Goal: Information Seeking & Learning: Check status

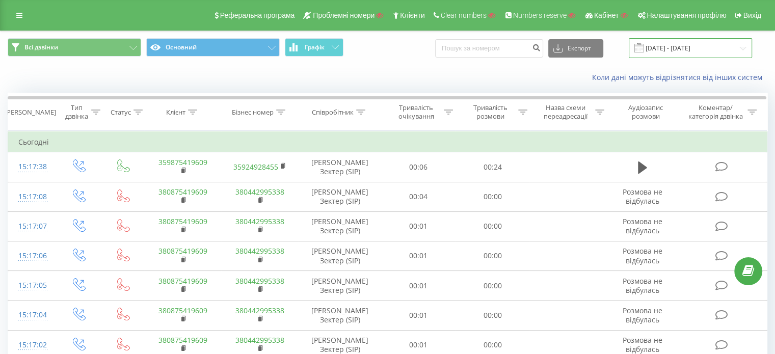
click at [698, 53] on input "19.07.2025 - 19.08.2025" at bounding box center [690, 48] width 123 height 20
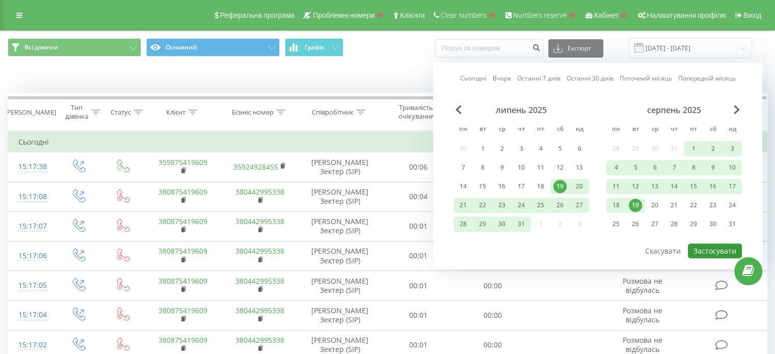
click at [708, 249] on button "Застосувати" at bounding box center [715, 251] width 54 height 15
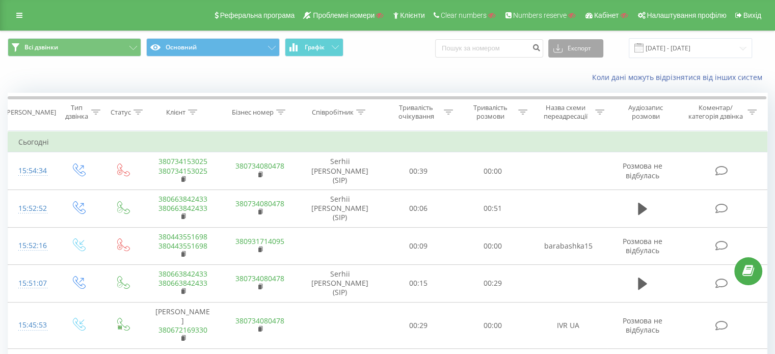
click at [583, 46] on button "Експорт" at bounding box center [576, 48] width 55 height 18
click at [492, 73] on div "Коли дані можуть відрізнятися вiд інших систем" at bounding box center [533, 77] width 484 height 10
click at [332, 53] on button "Графік" at bounding box center [314, 47] width 59 height 18
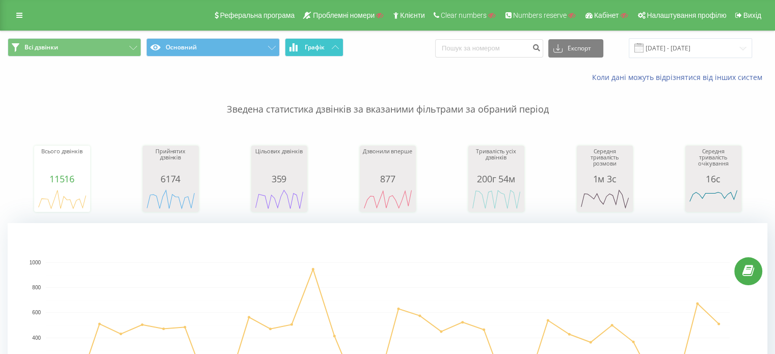
click at [335, 49] on icon at bounding box center [335, 47] width 7 height 4
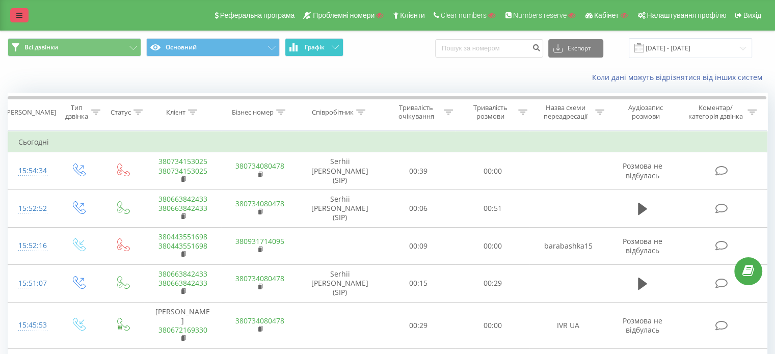
click at [16, 15] on icon at bounding box center [19, 15] width 6 height 7
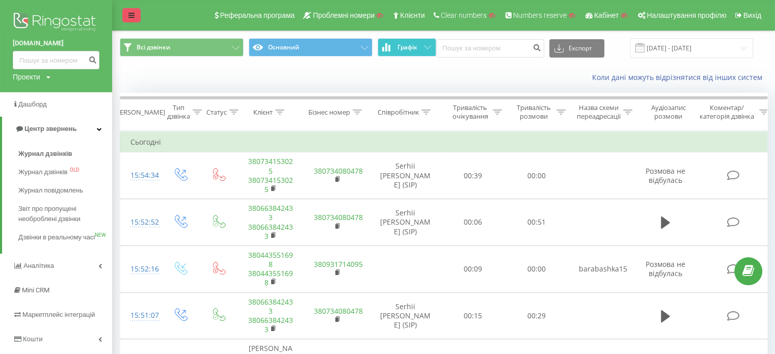
click at [131, 9] on link at bounding box center [131, 15] width 18 height 14
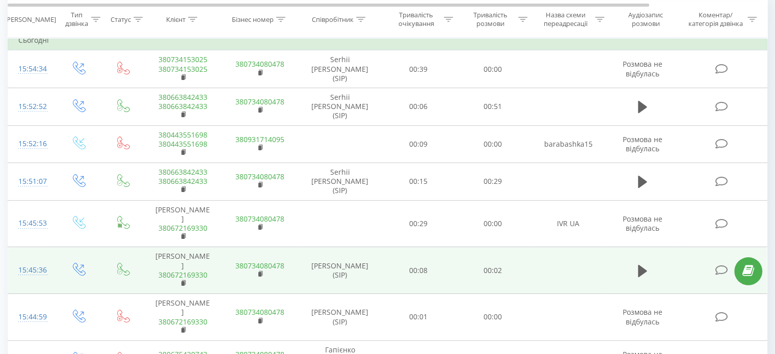
scroll to position [51, 0]
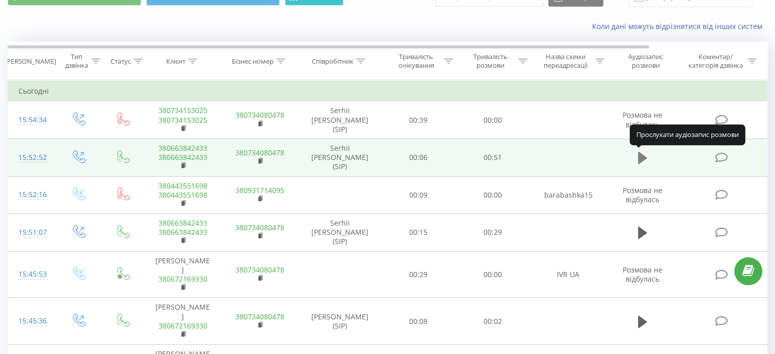
click at [641, 154] on icon at bounding box center [642, 158] width 9 height 12
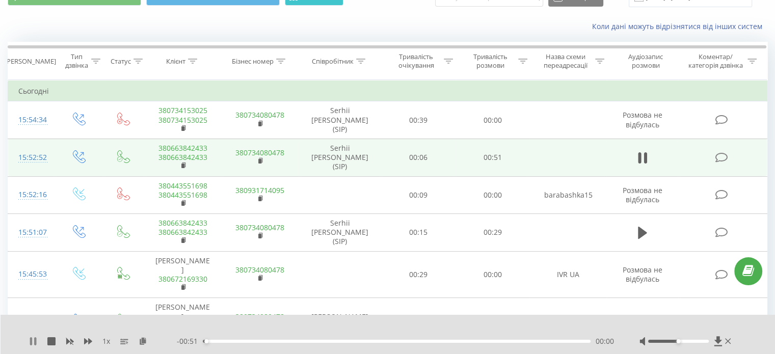
click at [30, 340] on icon at bounding box center [31, 341] width 2 height 8
click at [89, 340] on icon at bounding box center [88, 341] width 8 height 6
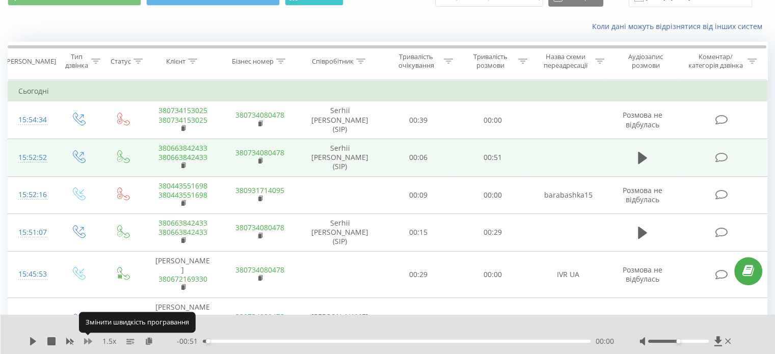
click at [89, 340] on icon at bounding box center [88, 341] width 8 height 6
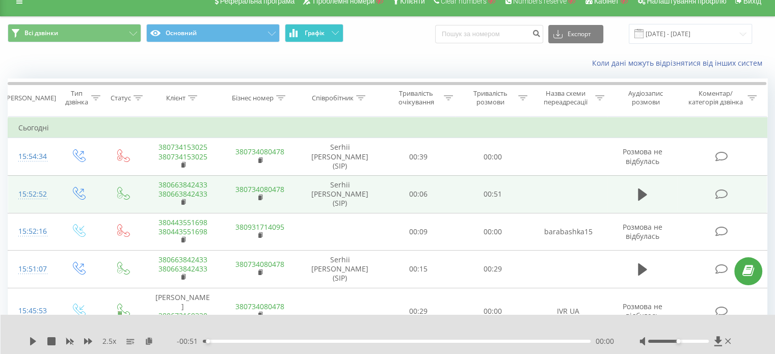
scroll to position [0, 0]
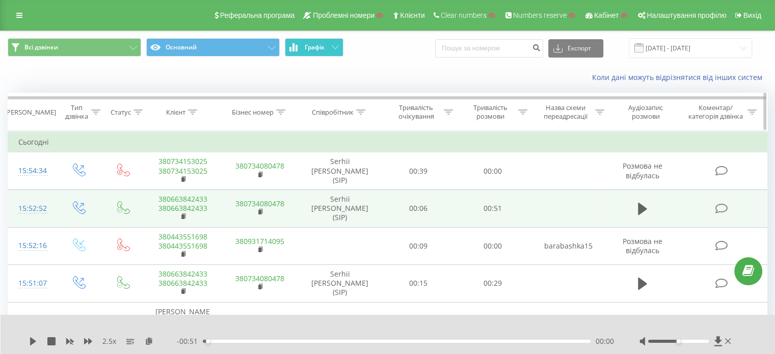
click at [194, 113] on icon at bounding box center [192, 112] width 9 height 5
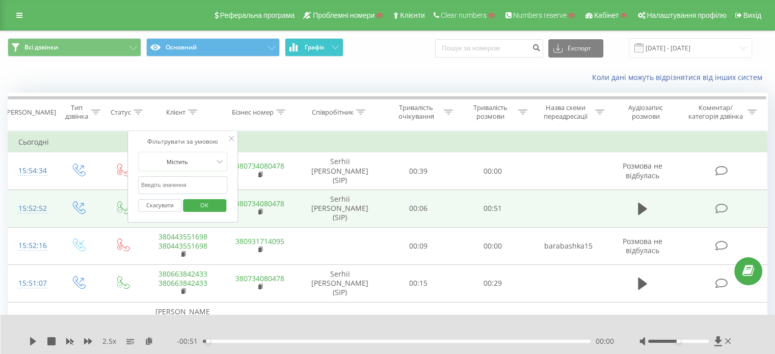
click at [232, 138] on icon at bounding box center [231, 138] width 5 height 5
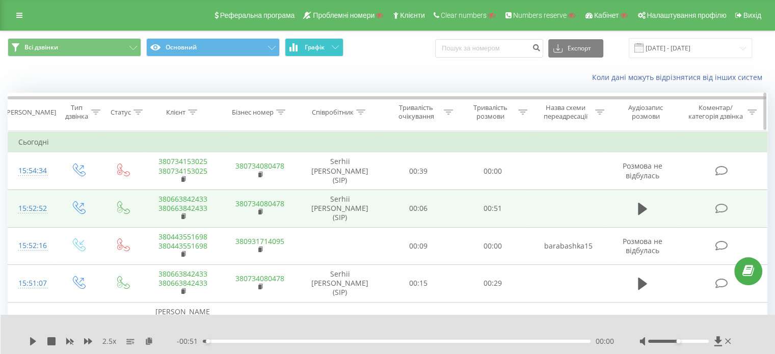
click at [356, 112] on div "Співробітник" at bounding box center [339, 112] width 54 height 9
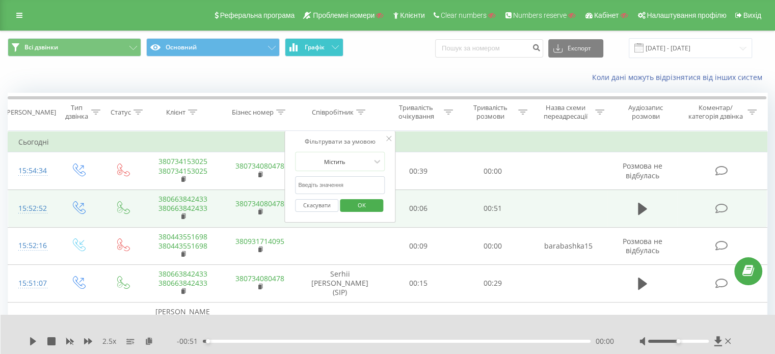
click at [355, 187] on input "text" at bounding box center [340, 185] width 90 height 18
type input "samantha"
click at [351, 208] on span "OK" at bounding box center [362, 205] width 29 height 16
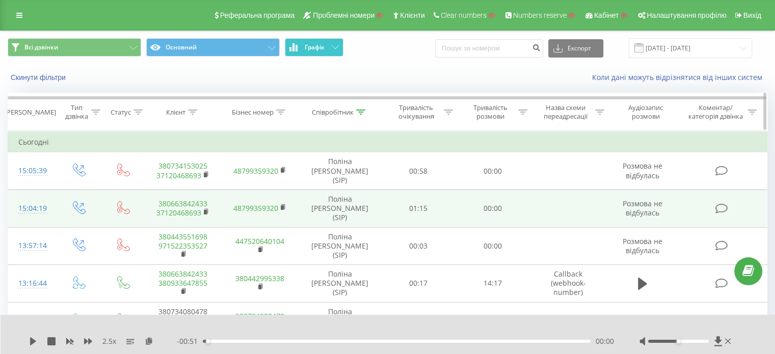
click at [363, 112] on icon at bounding box center [360, 112] width 9 height 5
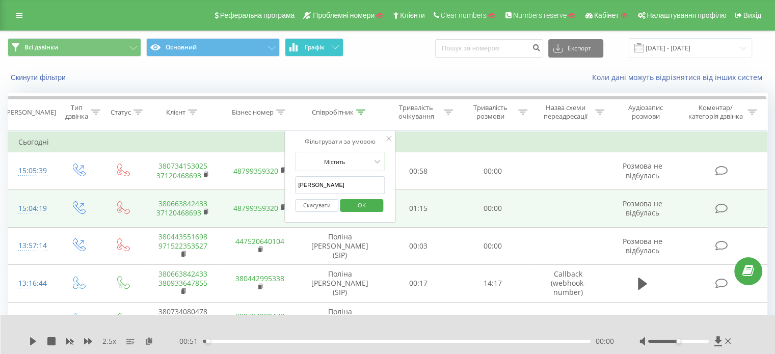
drag, startPoint x: 308, startPoint y: 183, endPoint x: 283, endPoint y: 183, distance: 25.5
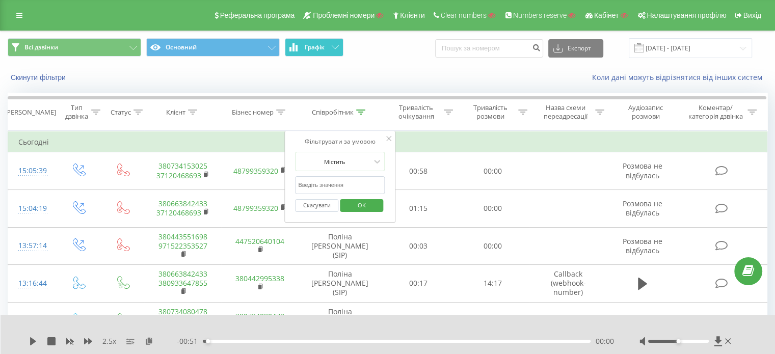
click at [359, 203] on span "OK" at bounding box center [362, 205] width 29 height 16
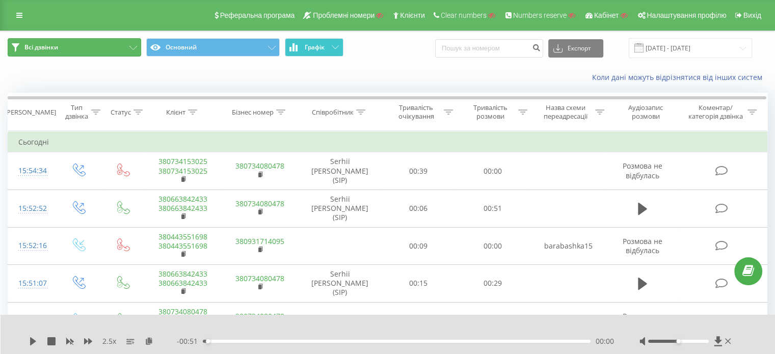
click at [33, 46] on span "Всі дзвінки" at bounding box center [41, 47] width 34 height 8
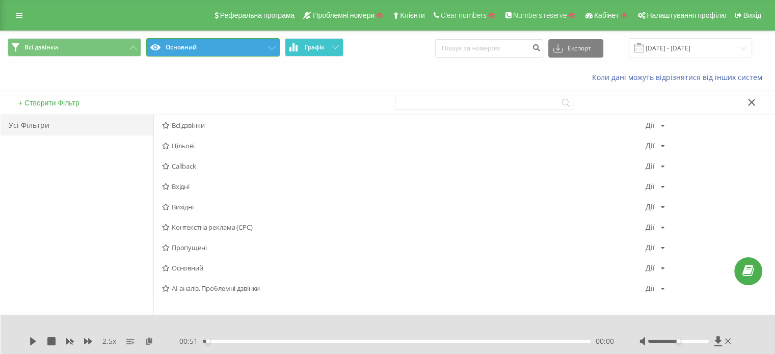
click at [184, 50] on button "Основний" at bounding box center [213, 47] width 134 height 18
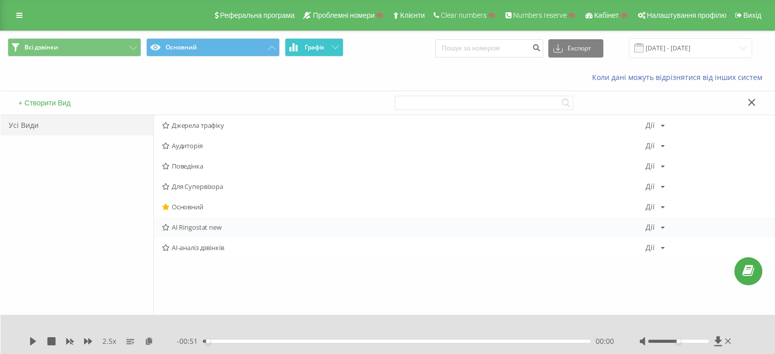
click at [189, 229] on span "AI Ringostat new" at bounding box center [404, 227] width 484 height 7
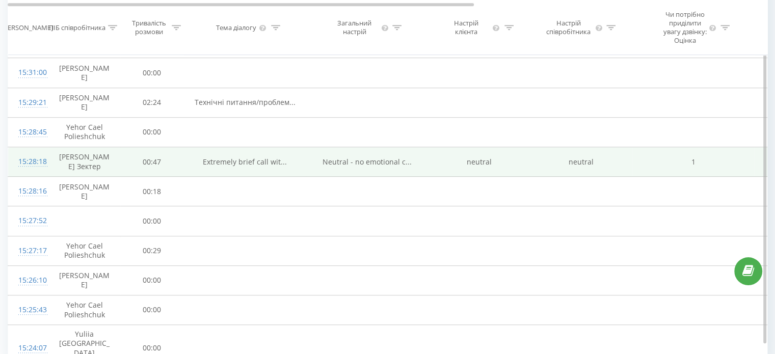
scroll to position [573, 0]
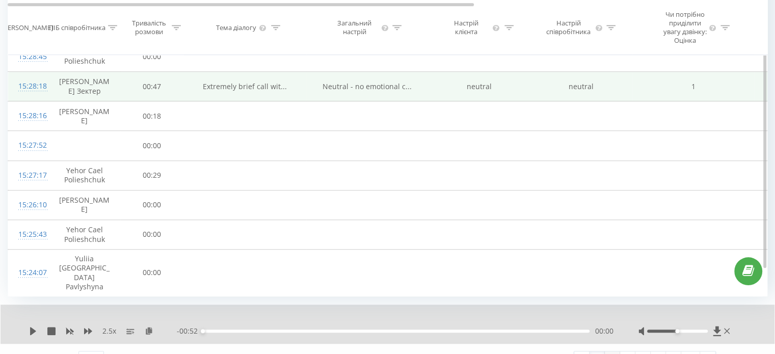
click at [610, 352] on link "2" at bounding box center [612, 359] width 15 height 14
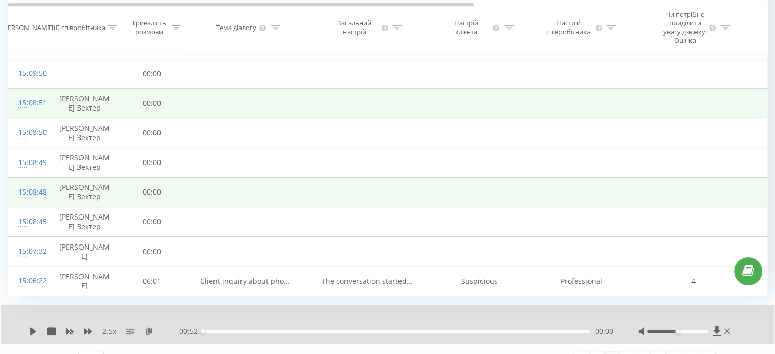
scroll to position [679, 0]
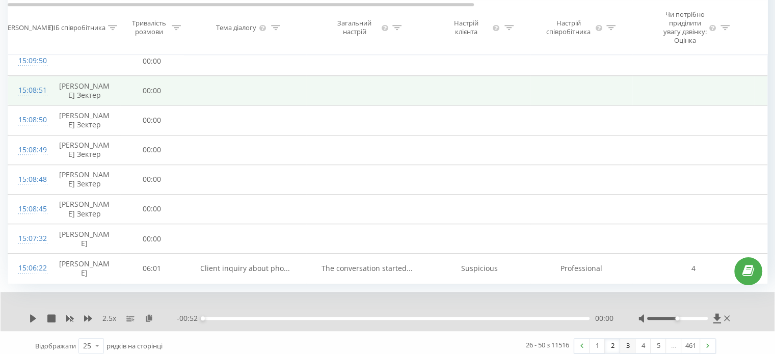
click at [624, 343] on link "3" at bounding box center [627, 346] width 15 height 14
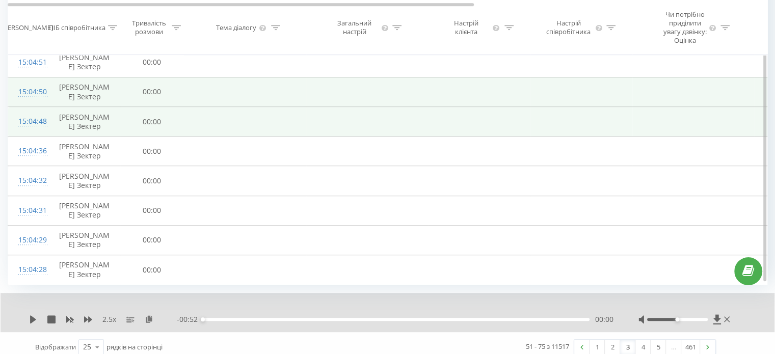
scroll to position [648, 0]
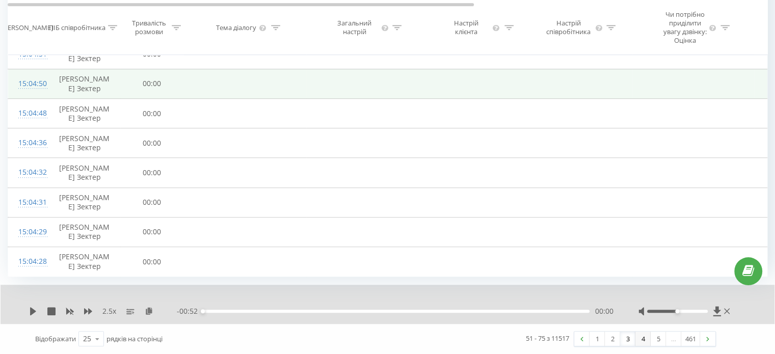
click at [647, 340] on link "4" at bounding box center [643, 339] width 15 height 14
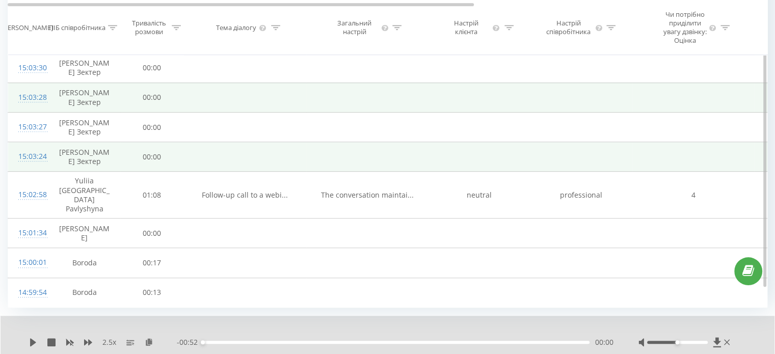
scroll to position [648, 0]
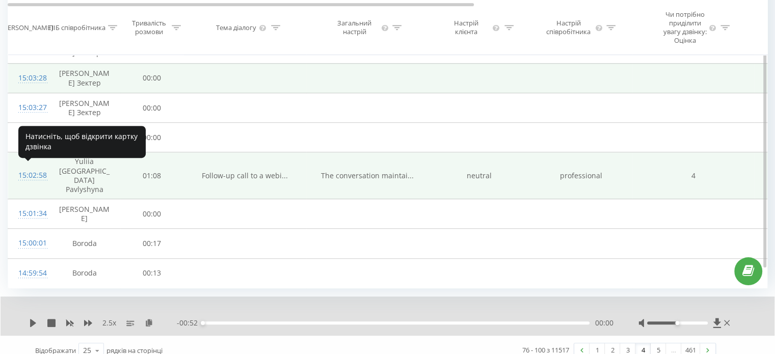
click at [30, 174] on div "15:02:58" at bounding box center [28, 176] width 20 height 20
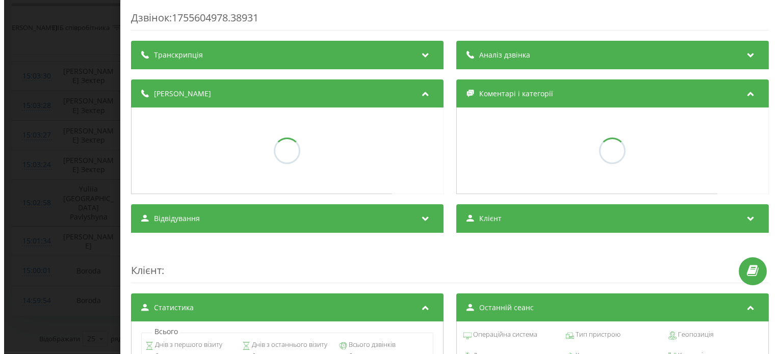
scroll to position [608, 0]
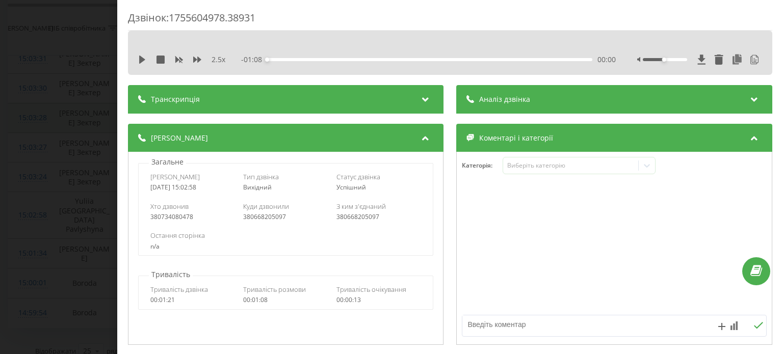
click at [239, 99] on div "Транскрипція" at bounding box center [286, 99] width 316 height 29
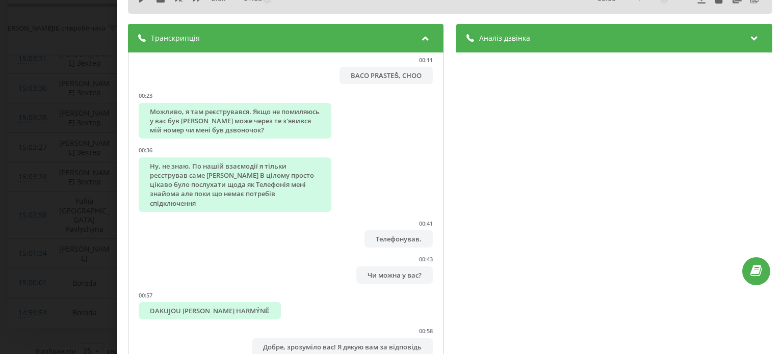
scroll to position [0, 0]
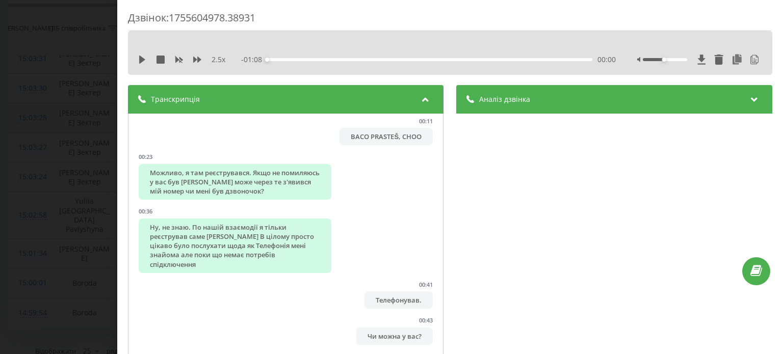
click at [557, 102] on div "Аналіз дзвінка" at bounding box center [615, 99] width 316 height 29
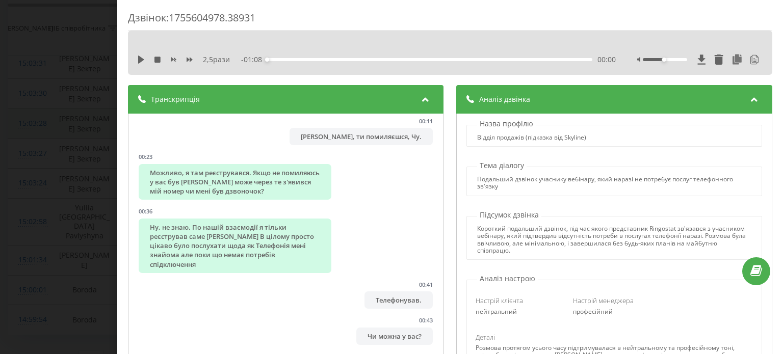
click at [598, 9] on div "Дзвінок : 1755604978.38931 2,5 рази - 01:08 00:00 00:00 Транскрипція 00:00 Добр…" at bounding box center [450, 177] width 666 height 354
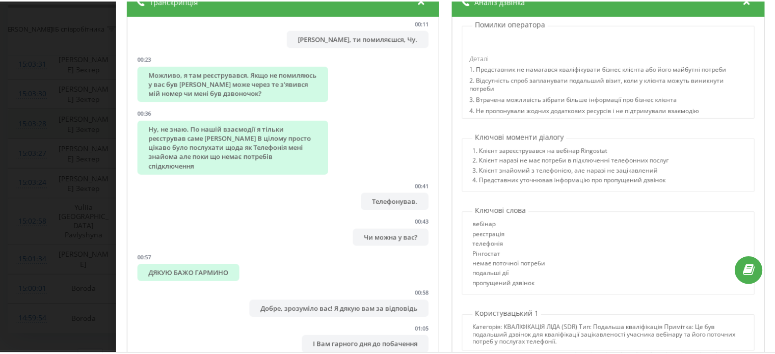
scroll to position [153, 0]
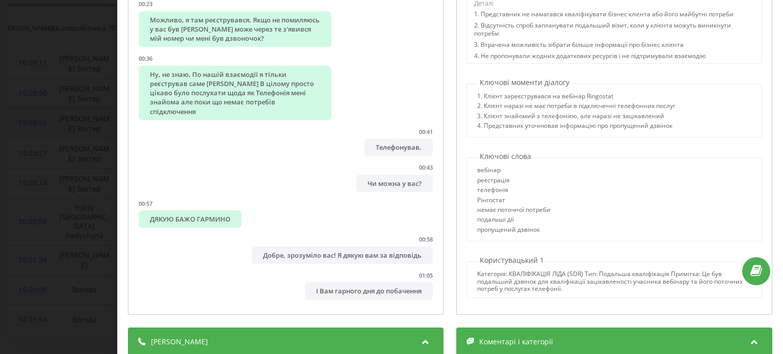
click at [70, 133] on div "Дзвінок : 1755604978.38931 2,5 рази - 01:08 00:00 00:00 Транскрипція 00:00 Добр…" at bounding box center [391, 177] width 783 height 354
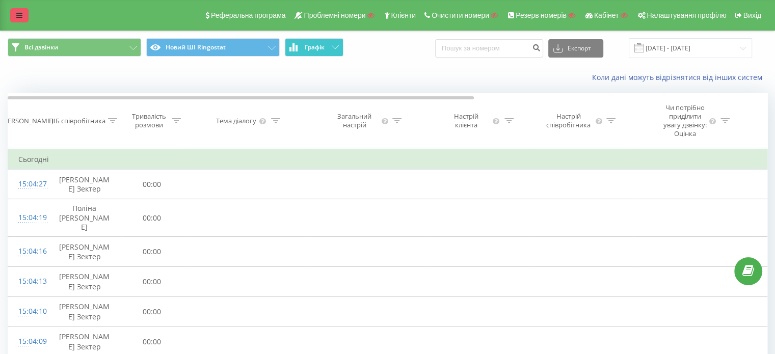
click at [20, 14] on icon at bounding box center [19, 15] width 6 height 7
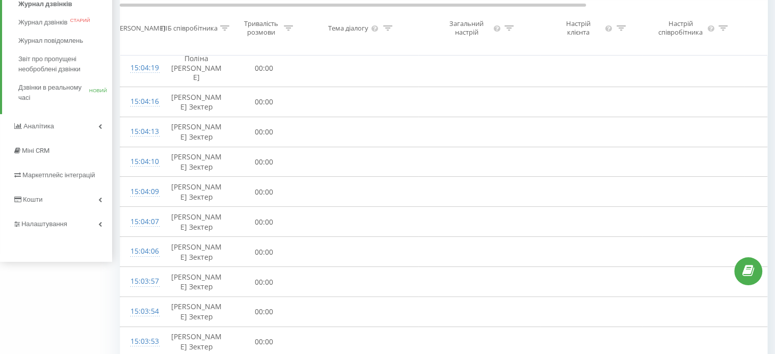
scroll to position [153, 0]
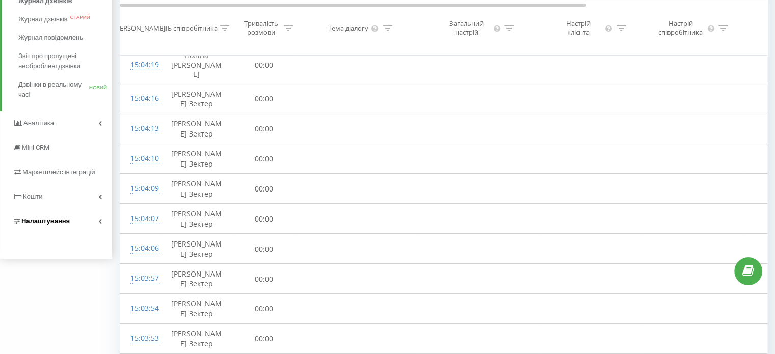
click at [39, 219] on span "Налаштування" at bounding box center [45, 221] width 48 height 8
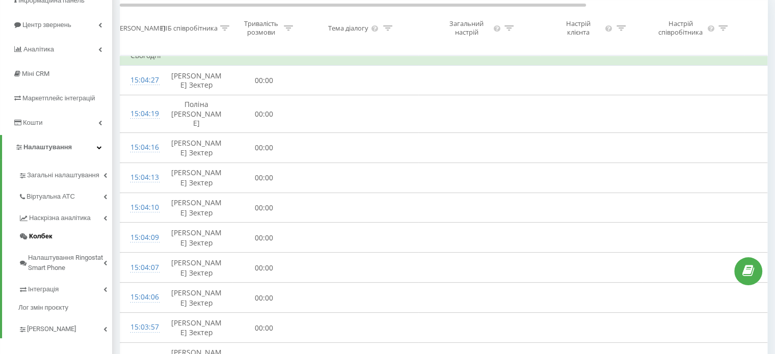
scroll to position [132, 0]
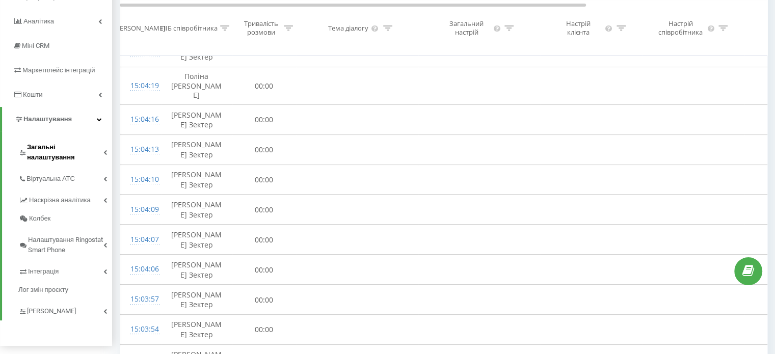
click at [48, 148] on span "Загальні налаштування" at bounding box center [65, 152] width 76 height 20
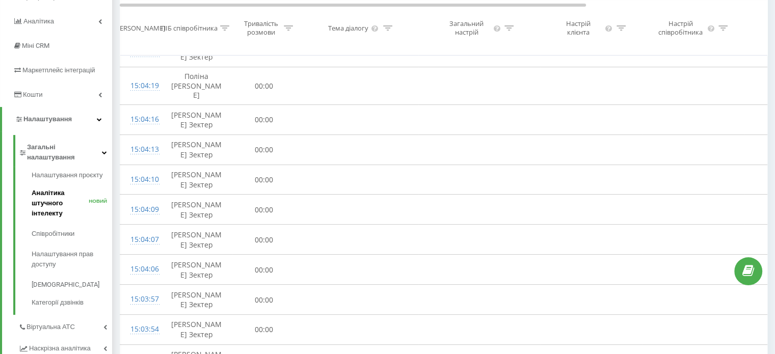
click at [45, 193] on font "Аналітика штучного інтелекту" at bounding box center [48, 203] width 33 height 28
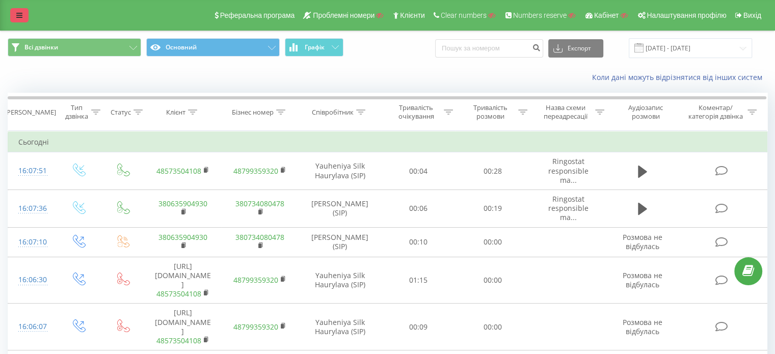
click at [23, 16] on link at bounding box center [19, 15] width 18 height 14
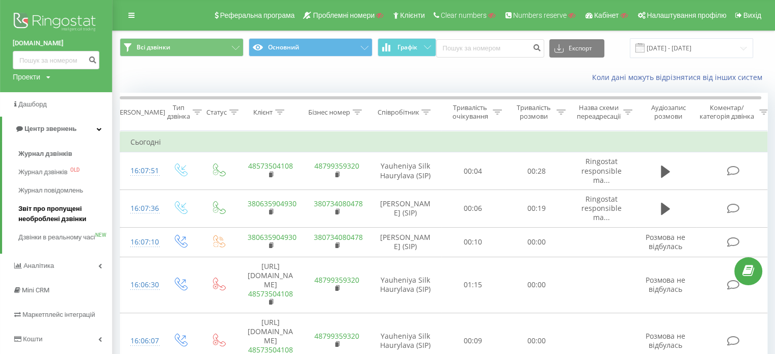
click at [54, 217] on span "Звіт про пропущені необроблені дзвінки" at bounding box center [62, 214] width 89 height 20
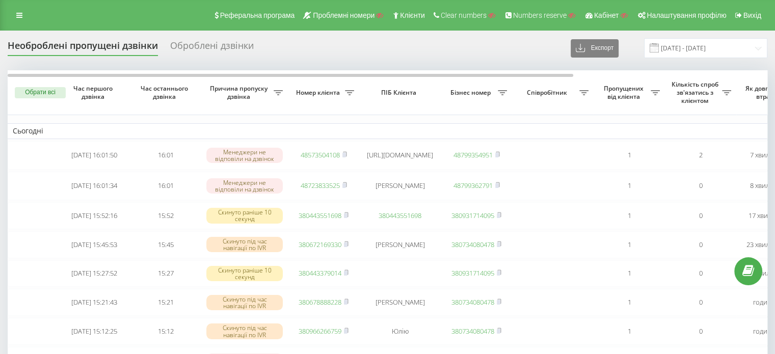
click at [204, 43] on div "Оброблені дзвінки" at bounding box center [212, 48] width 84 height 16
click at [222, 42] on div "Оброблені дзвінки" at bounding box center [212, 48] width 84 height 16
click at [219, 43] on div "Оброблені дзвінки" at bounding box center [212, 48] width 84 height 16
click at [209, 45] on div "Оброблені дзвінки" at bounding box center [212, 48] width 84 height 16
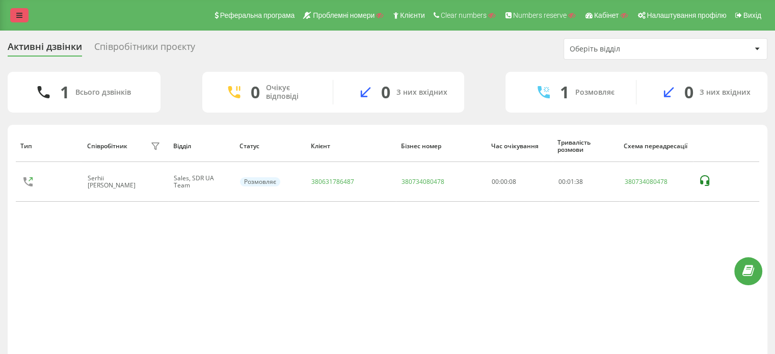
click at [22, 14] on link at bounding box center [19, 15] width 18 height 14
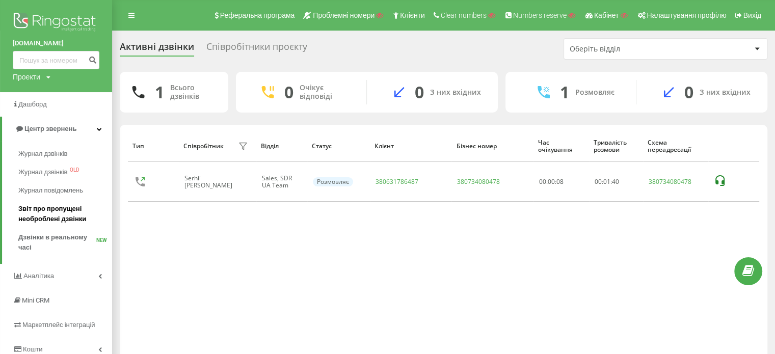
click at [69, 215] on span "Звіт про пропущені необроблені дзвінки" at bounding box center [62, 214] width 89 height 20
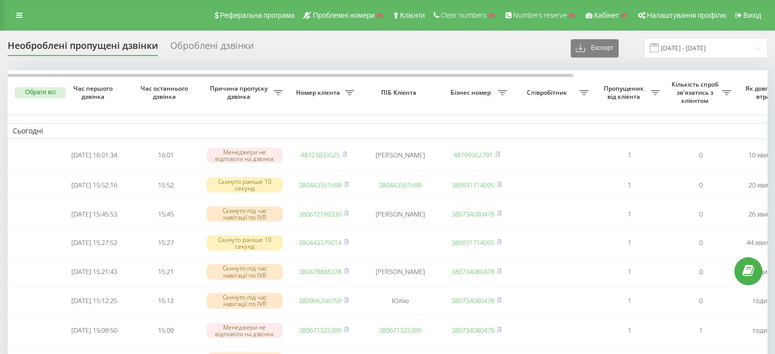
click at [214, 42] on div "Оброблені дзвінки" at bounding box center [212, 48] width 84 height 16
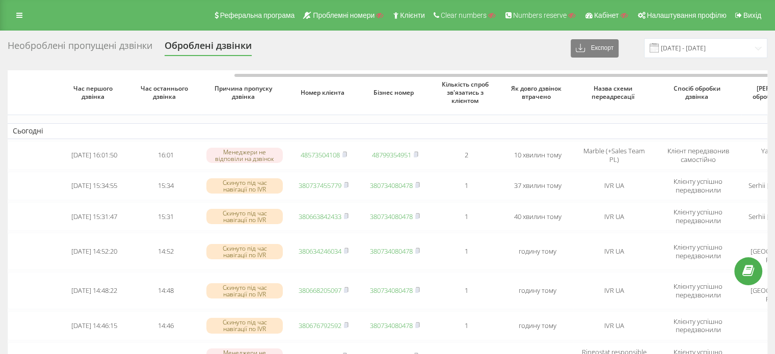
scroll to position [0, 122]
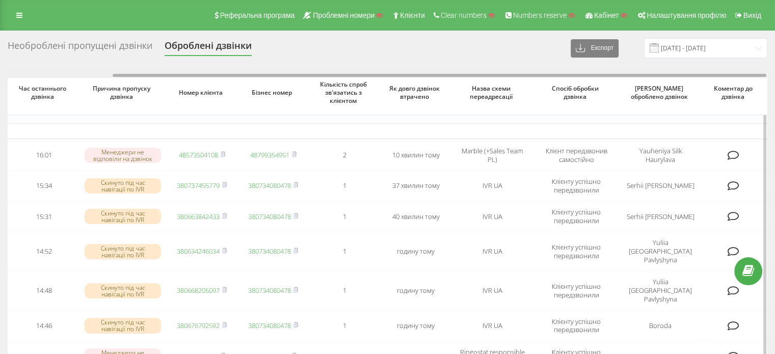
drag, startPoint x: 530, startPoint y: 77, endPoint x: 603, endPoint y: 75, distance: 72.4
click at [603, 76] on div at bounding box center [388, 74] width 760 height 8
drag, startPoint x: 583, startPoint y: 76, endPoint x: 669, endPoint y: 75, distance: 86.2
click at [669, 75] on div at bounding box center [440, 75] width 654 height 3
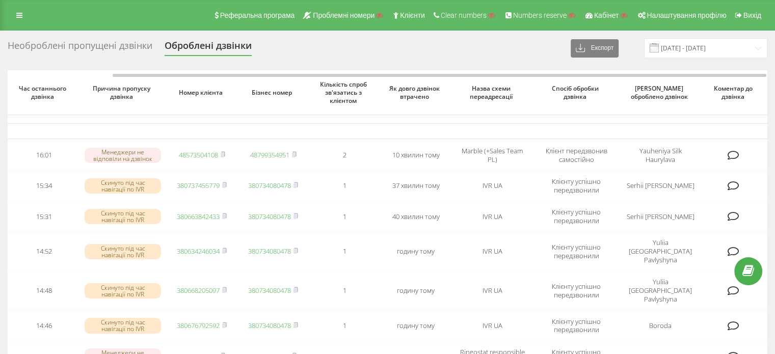
drag, startPoint x: 17, startPoint y: 9, endPoint x: 22, endPoint y: 7, distance: 5.7
click at [18, 9] on link at bounding box center [19, 15] width 18 height 14
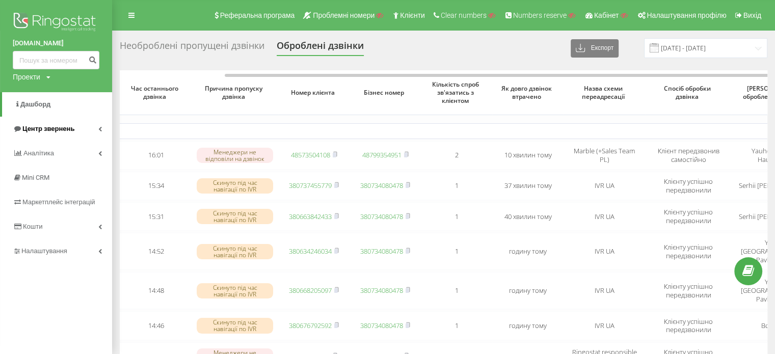
click at [49, 127] on span "Центр звернень" at bounding box center [48, 129] width 52 height 8
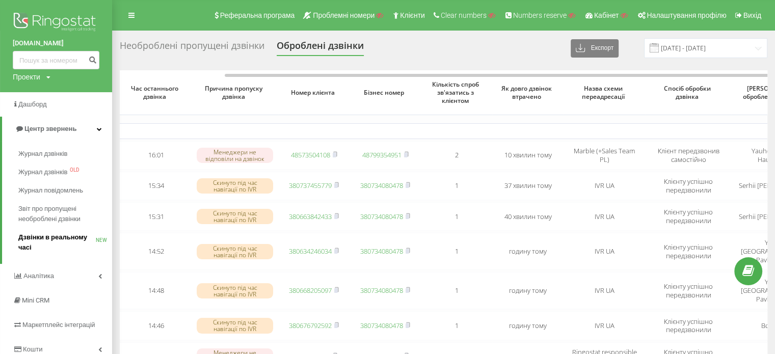
click at [47, 239] on span "Дзвінки в реальному часі" at bounding box center [56, 242] width 77 height 20
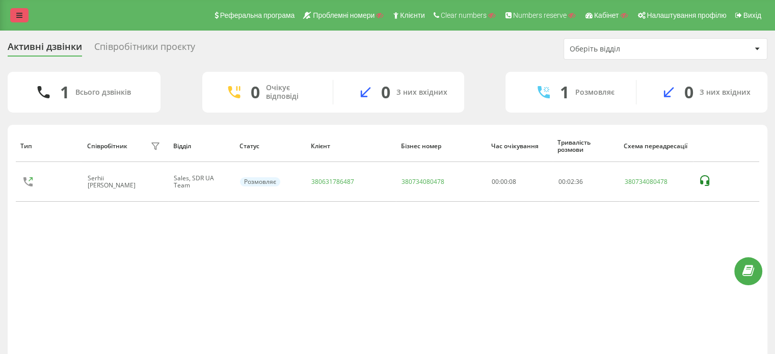
click at [20, 14] on icon at bounding box center [19, 15] width 6 height 7
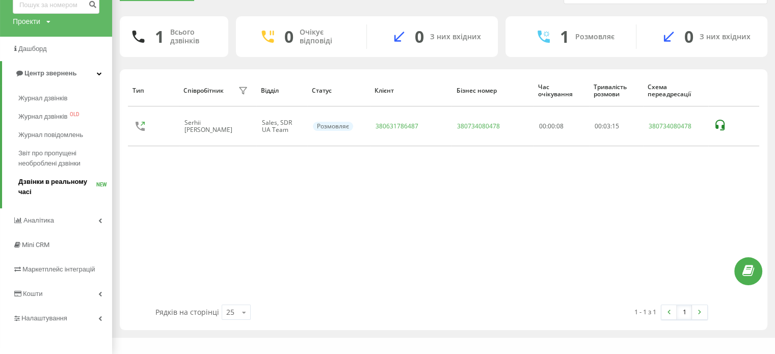
scroll to position [57, 0]
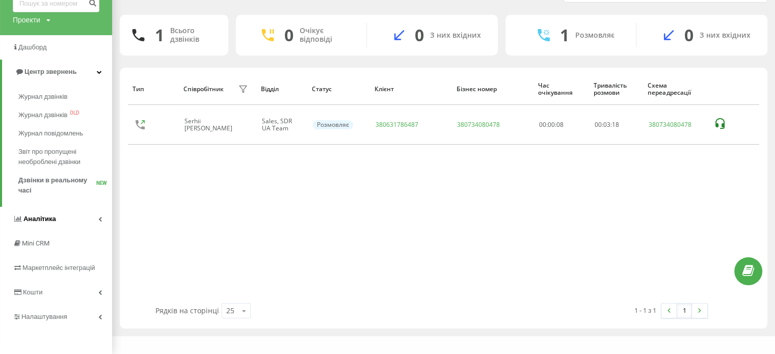
click at [55, 223] on link "Аналiтика" at bounding box center [56, 219] width 112 height 24
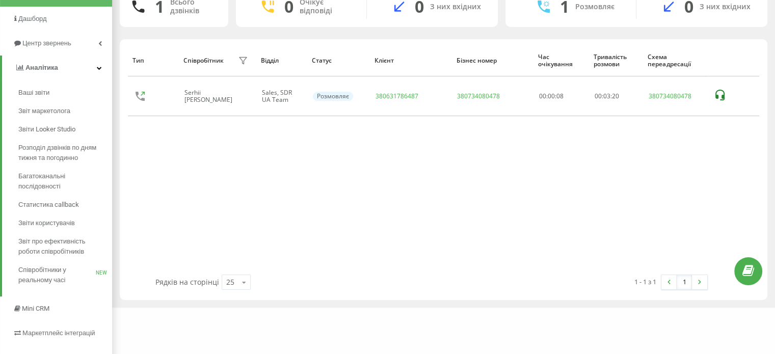
scroll to position [108, 0]
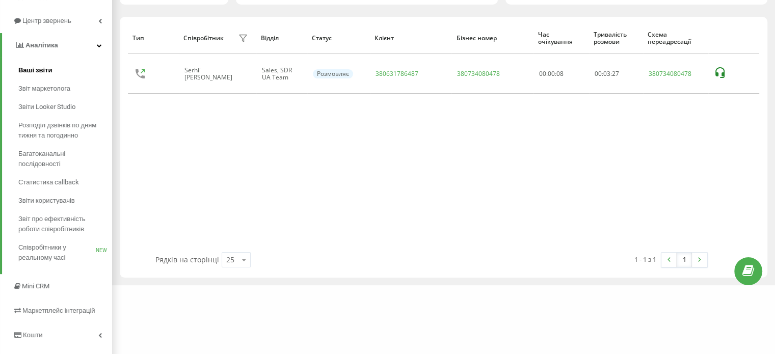
click at [41, 63] on link "Ваші звіти" at bounding box center [65, 70] width 94 height 18
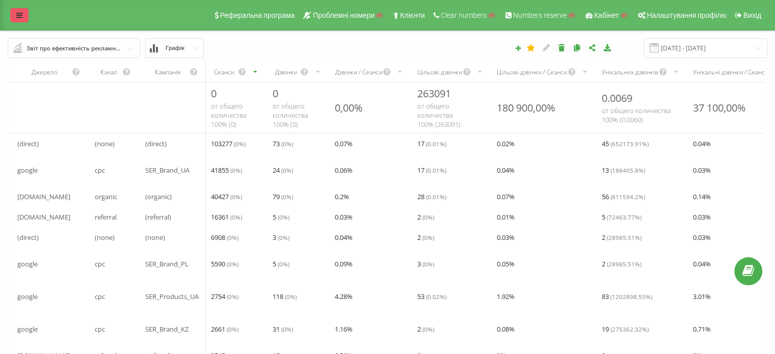
click at [20, 10] on link at bounding box center [19, 15] width 18 height 14
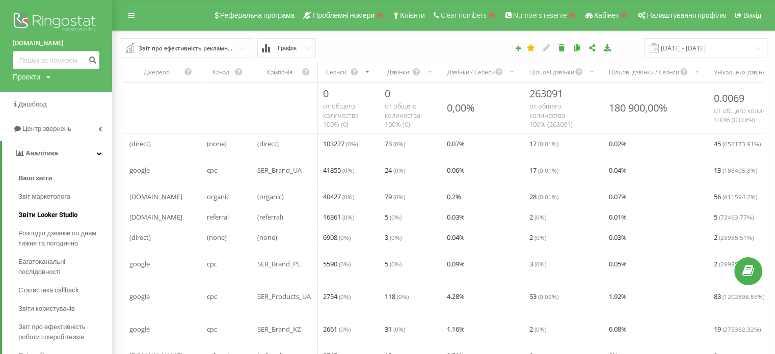
click at [43, 213] on span "Звіти Looker Studio" at bounding box center [47, 215] width 59 height 10
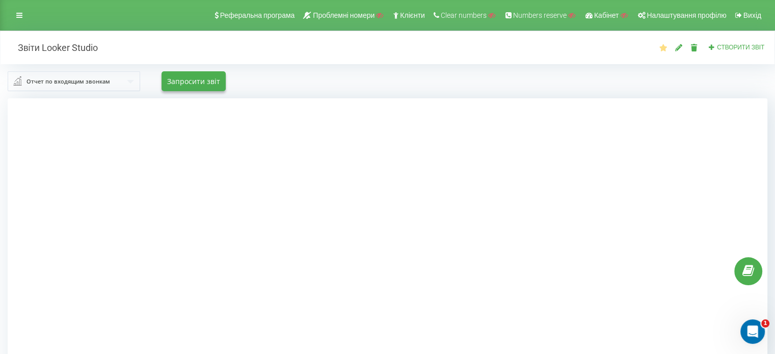
click at [29, 11] on div "Реферальна програма Проблемні номери Клієнти Clear numbers Numbers reserve Кабі…" at bounding box center [387, 15] width 775 height 31
click at [22, 14] on icon at bounding box center [19, 15] width 6 height 7
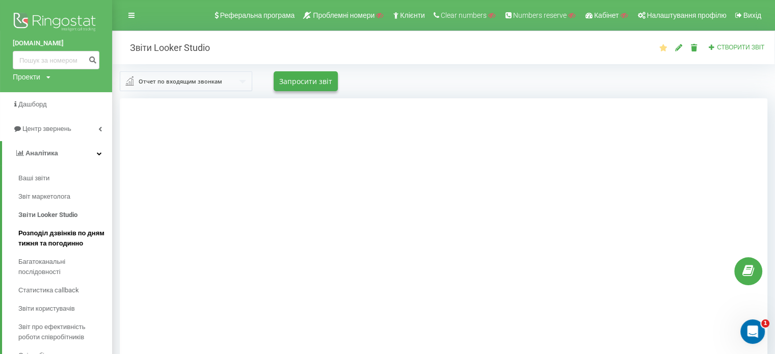
click at [39, 236] on span "Розподіл дзвінків по дням тижня та погодинно" at bounding box center [62, 238] width 89 height 20
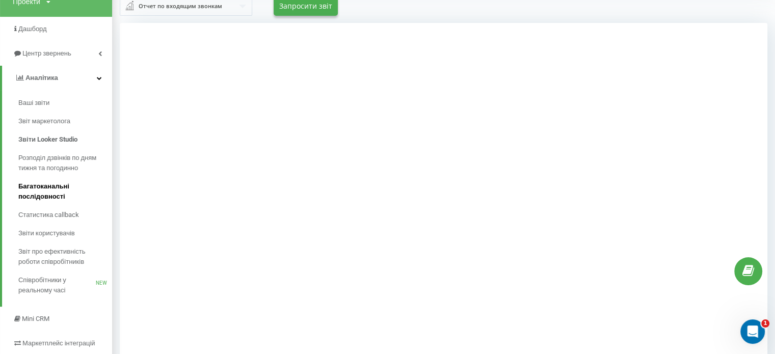
scroll to position [100, 0]
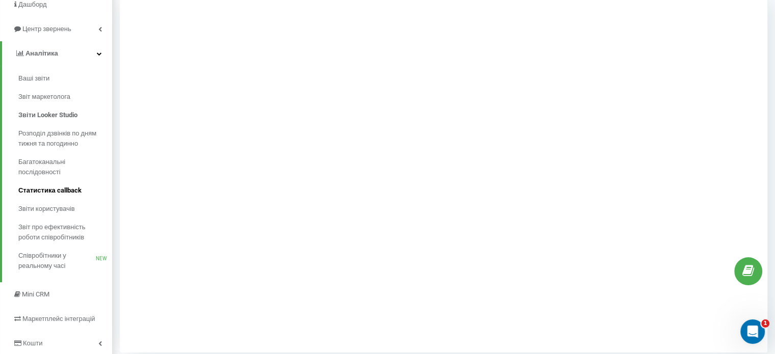
click at [61, 193] on span "Статистика callback" at bounding box center [49, 191] width 63 height 10
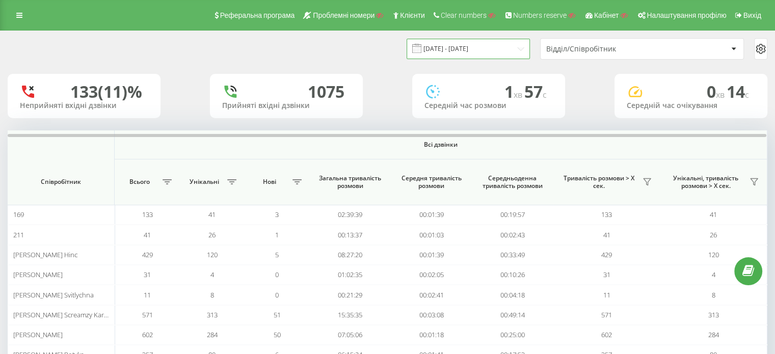
click at [444, 48] on input "19.07.2025 - 19.08.2025" at bounding box center [468, 49] width 123 height 20
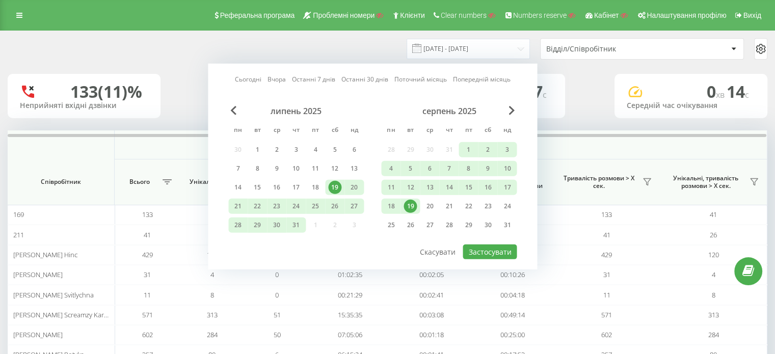
click at [361, 42] on div "19.07.2025 - 19.08.2025 Сьогодні Вчора Останні 7 днів Останні 30 днів Поточний …" at bounding box center [388, 48] width 760 height 21
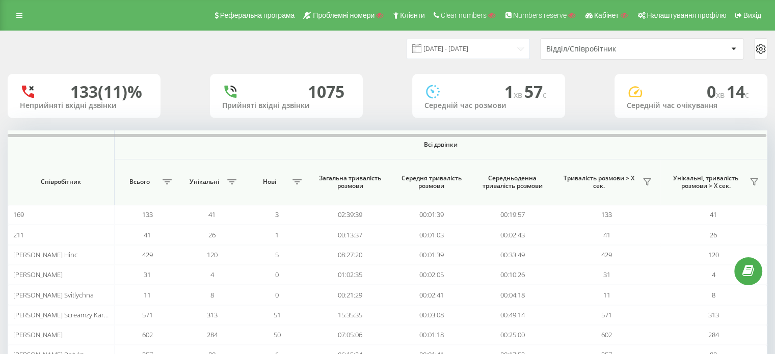
click at [634, 51] on div "Відділ/Співробітник" at bounding box center [607, 49] width 122 height 9
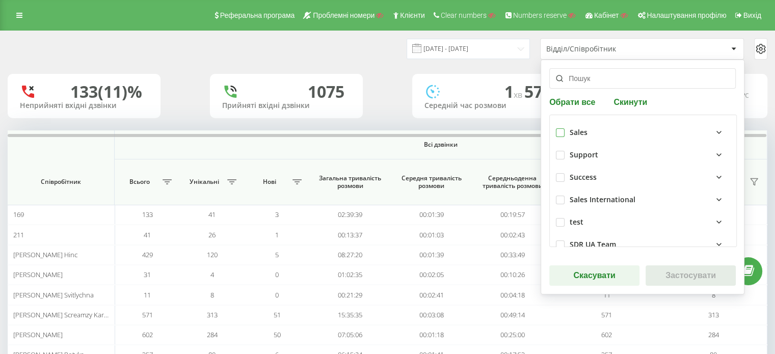
click at [558, 128] on label at bounding box center [560, 128] width 9 height 0
checkbox input "true"
click at [671, 280] on button "Застосувати" at bounding box center [691, 276] width 90 height 20
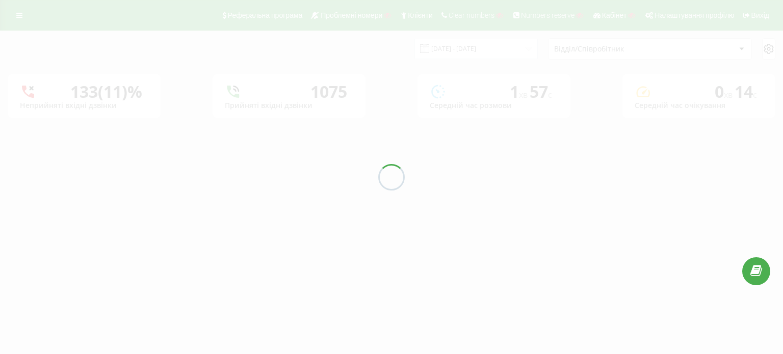
click at [765, 50] on div at bounding box center [391, 177] width 783 height 354
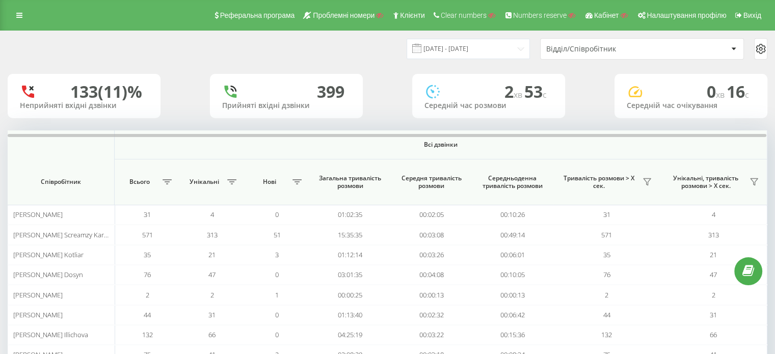
click at [764, 50] on icon at bounding box center [761, 48] width 9 height 9
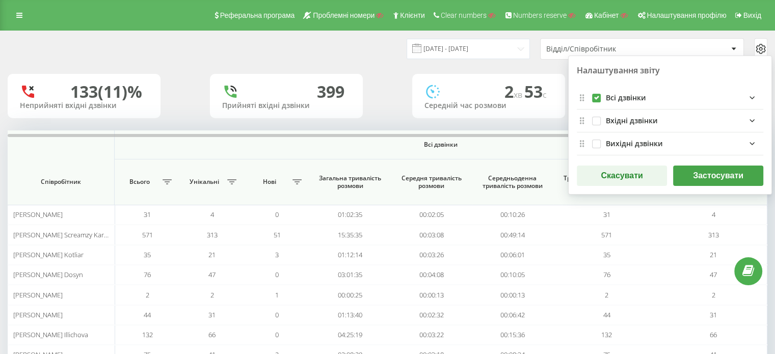
click at [699, 176] on button "Застосувати" at bounding box center [718, 176] width 90 height 20
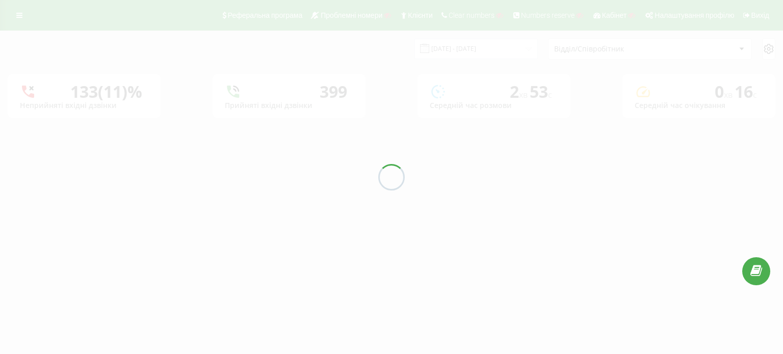
click at [167, 209] on div at bounding box center [391, 177] width 783 height 354
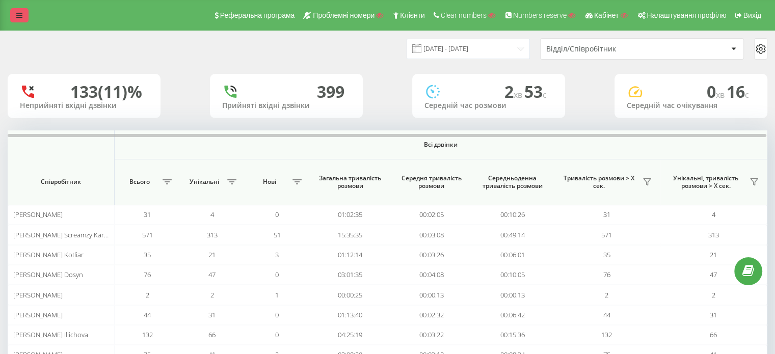
click at [22, 16] on link at bounding box center [19, 15] width 18 height 14
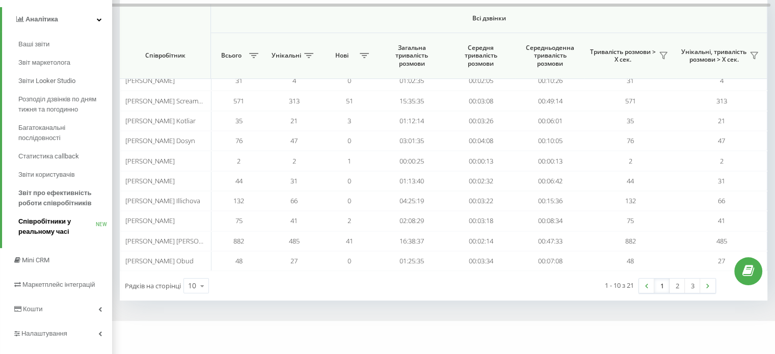
scroll to position [151, 0]
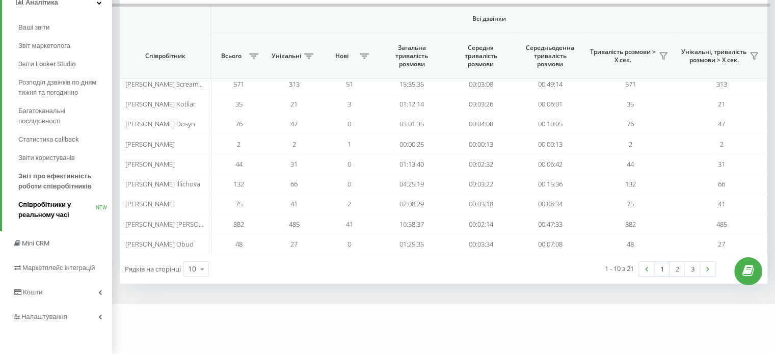
click at [41, 210] on span "Співробітники у реальному часі" at bounding box center [56, 210] width 77 height 20
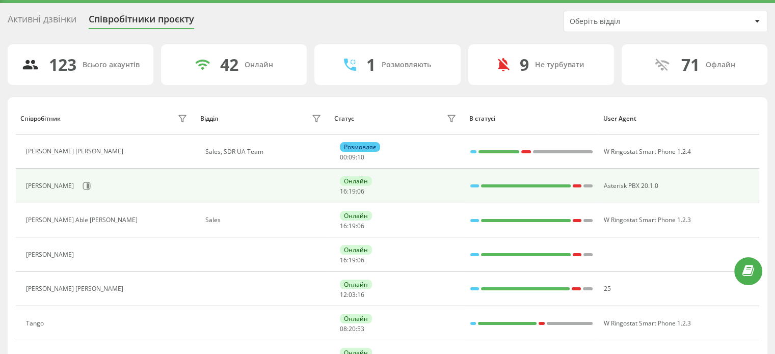
scroll to position [51, 0]
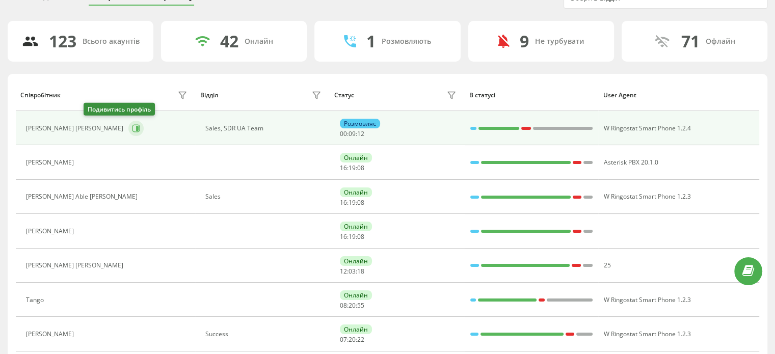
click at [136, 127] on icon at bounding box center [137, 128] width 3 height 5
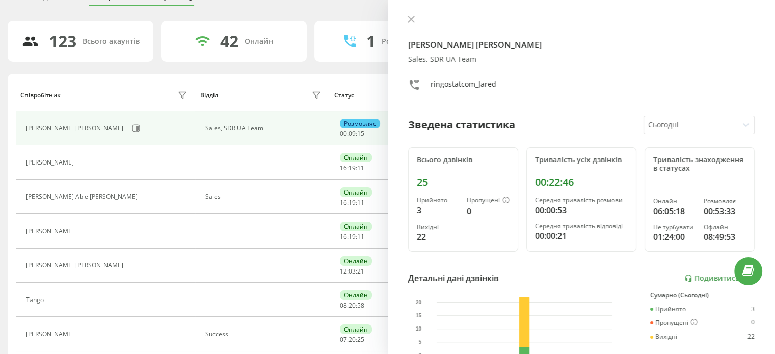
click at [665, 122] on div at bounding box center [691, 125] width 86 height 12
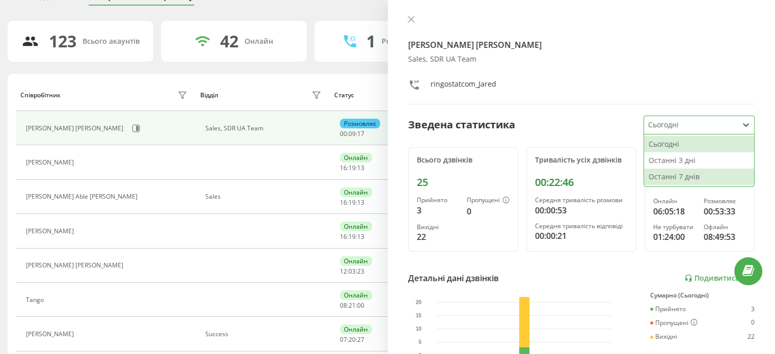
click at [662, 174] on div "Останні 7 днів" at bounding box center [699, 177] width 110 height 16
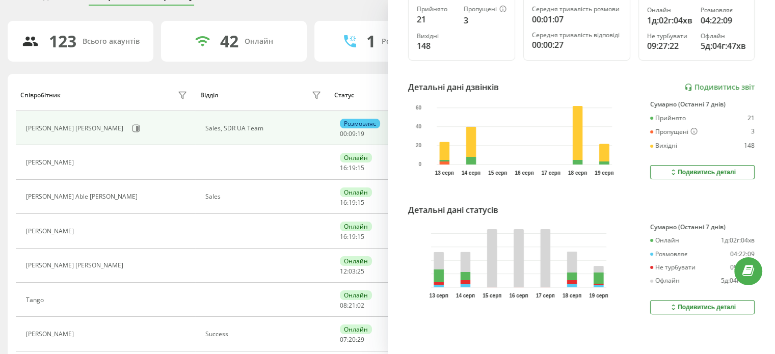
scroll to position [219, 0]
click at [699, 303] on div "Подивитись деталі" at bounding box center [702, 307] width 67 height 8
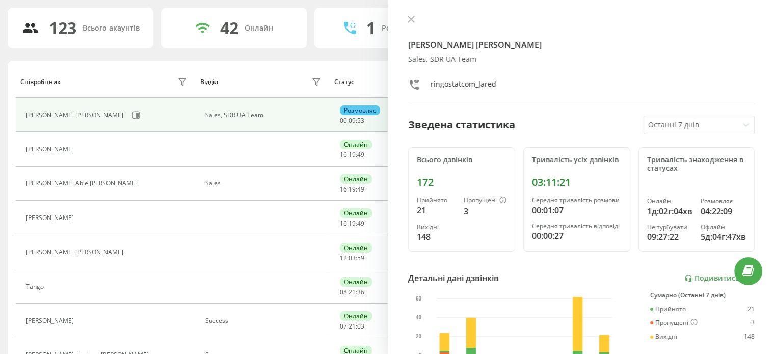
scroll to position [0, 0]
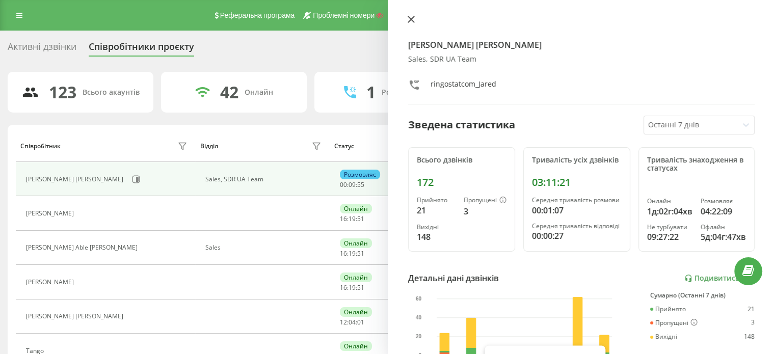
click at [409, 18] on icon at bounding box center [411, 19] width 7 height 7
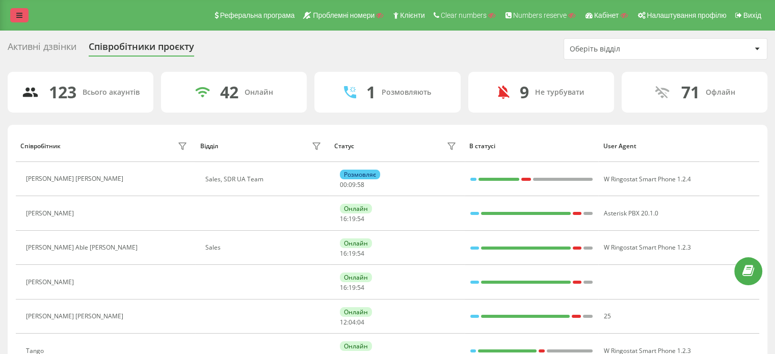
click at [18, 22] on link at bounding box center [19, 15] width 18 height 14
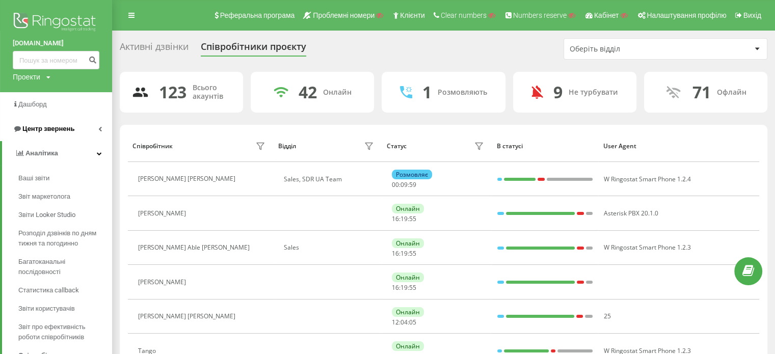
click at [44, 127] on span "Центр звернень" at bounding box center [48, 129] width 52 height 8
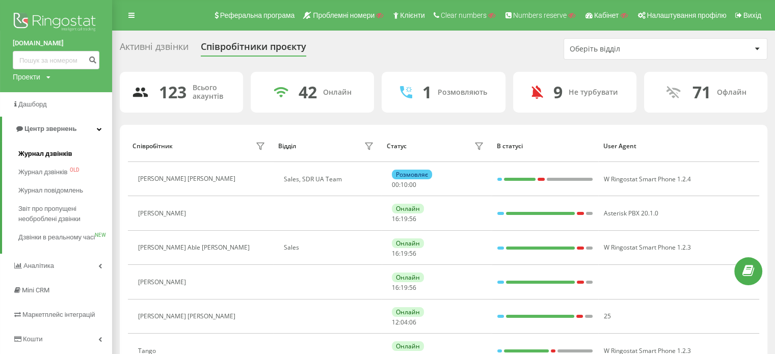
click at [33, 148] on link "Журнал дзвінків" at bounding box center [65, 154] width 94 height 18
